Goal: Transaction & Acquisition: Purchase product/service

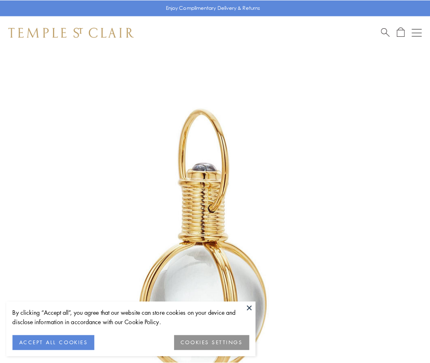
scroll to position [214, 0]
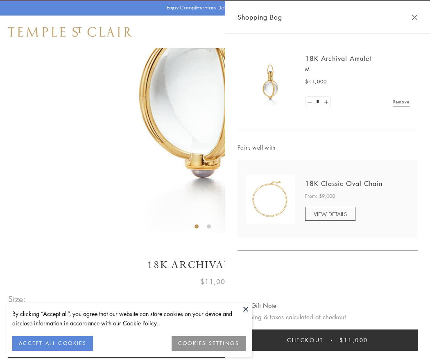
click at [327, 340] on button "Checkout $11,000" at bounding box center [327, 340] width 180 height 21
